Goal: Task Accomplishment & Management: Use online tool/utility

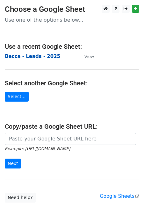
click at [38, 56] on strong "Becca - Leads - 2025" at bounding box center [33, 57] width 56 height 6
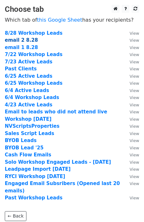
click at [24, 42] on strong "email 2 8.28" at bounding box center [21, 40] width 33 height 6
